Goal: Navigation & Orientation: Find specific page/section

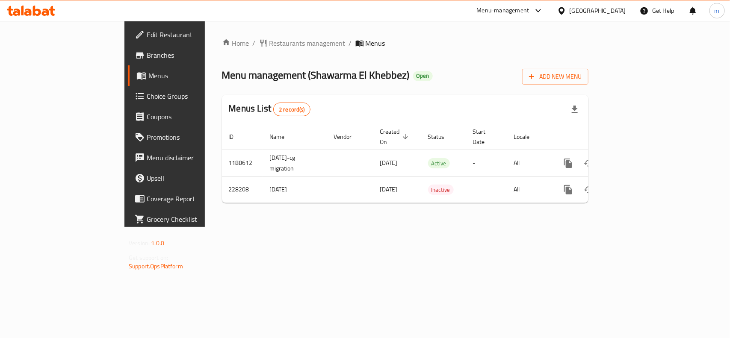
click at [614, 10] on div "[GEOGRAPHIC_DATA]" at bounding box center [598, 10] width 56 height 9
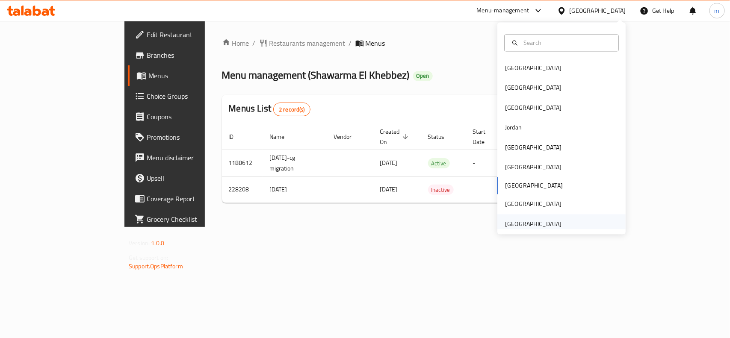
click at [538, 229] on div "[GEOGRAPHIC_DATA]" at bounding box center [533, 223] width 56 height 9
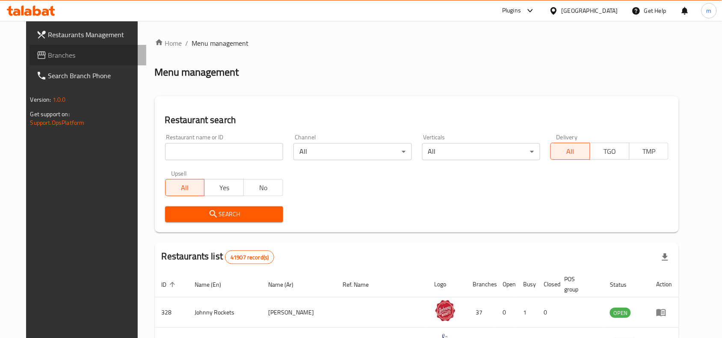
click at [48, 50] on span "Branches" at bounding box center [94, 55] width 92 height 10
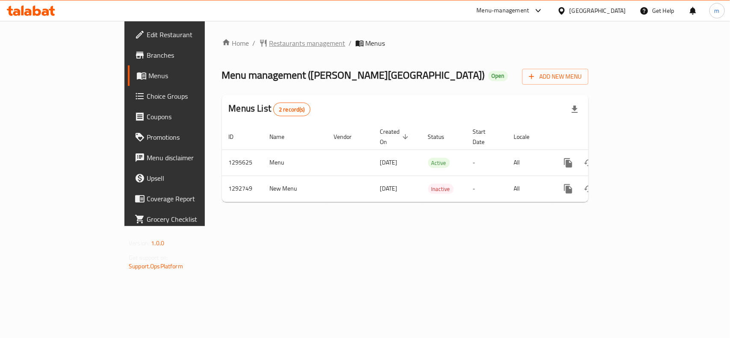
click at [270, 43] on span "Restaurants management" at bounding box center [308, 43] width 76 height 10
